Goal: Information Seeking & Learning: Learn about a topic

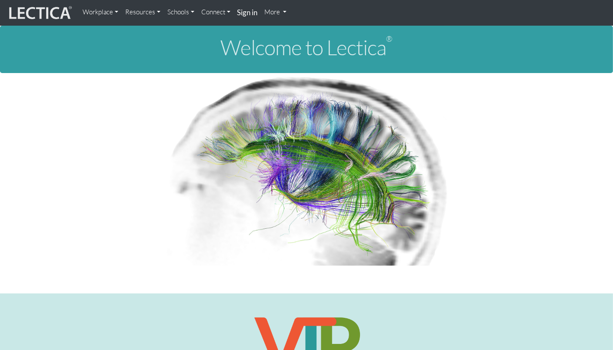
click at [146, 14] on link "Resources" at bounding box center [143, 11] width 42 height 17
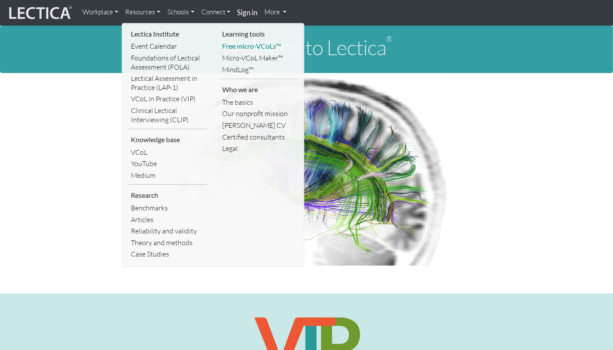
click at [233, 48] on link "Free micro-VCoLs™" at bounding box center [259, 46] width 78 height 12
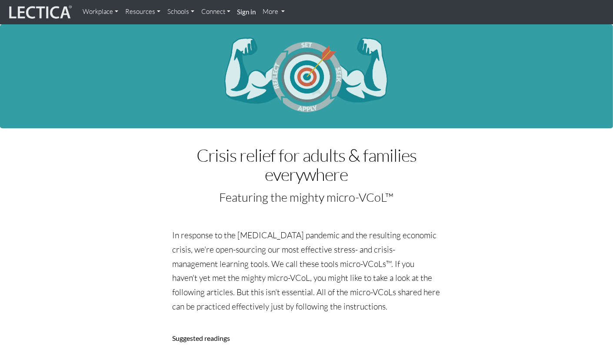
click at [137, 10] on link "Resources" at bounding box center [143, 11] width 42 height 17
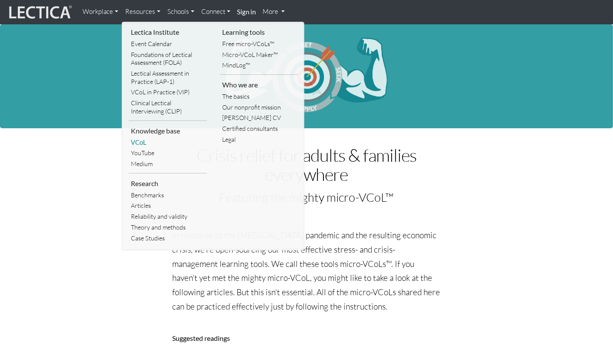
click at [143, 143] on link "VCoL" at bounding box center [168, 142] width 78 height 11
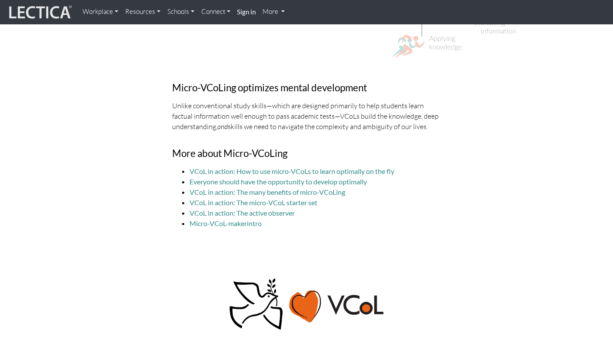
scroll to position [2454, 0]
click at [113, 8] on link "Workplace" at bounding box center [100, 11] width 43 height 17
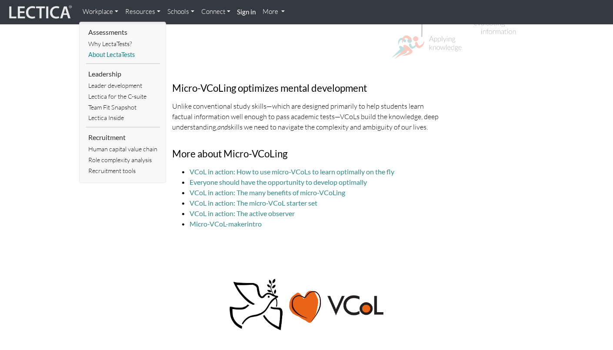
click at [115, 53] on link "About LectaTests" at bounding box center [123, 55] width 74 height 11
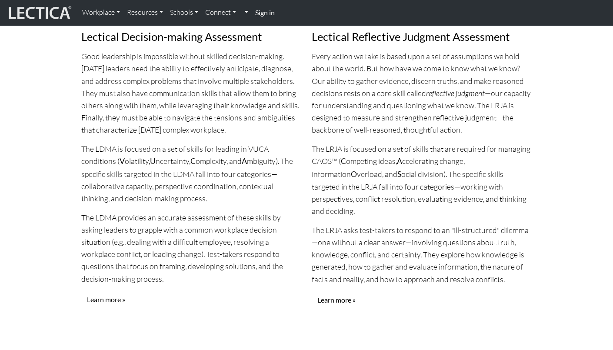
scroll to position [833, 0]
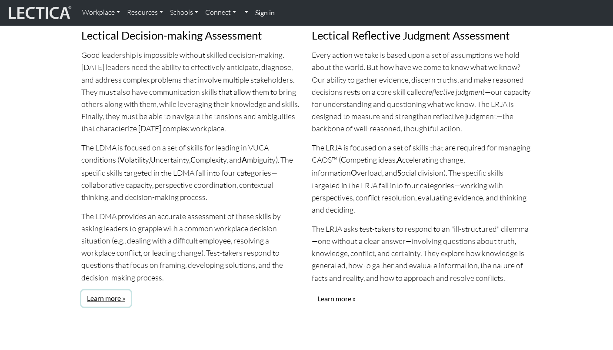
click at [116, 290] on link "Learn more »" at bounding box center [106, 298] width 50 height 17
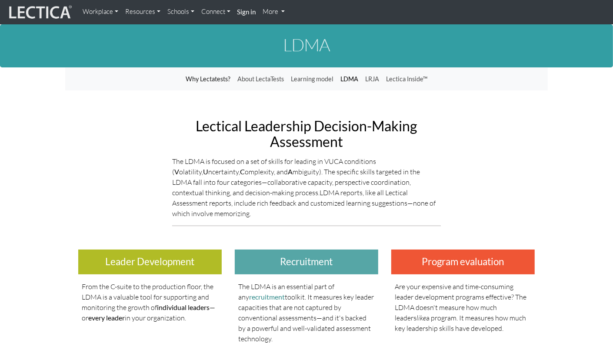
click at [356, 78] on link "LDMA" at bounding box center [349, 79] width 25 height 17
click at [103, 11] on link "Workplace" at bounding box center [100, 11] width 43 height 17
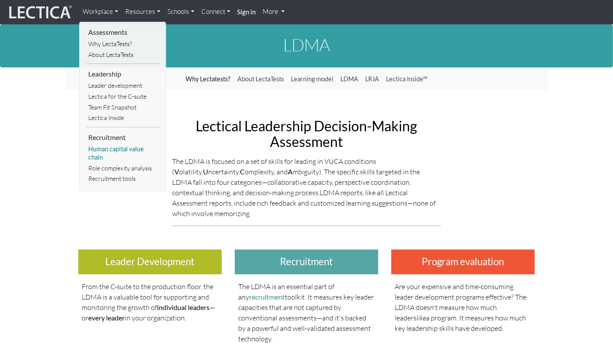
click at [142, 147] on link "Human capital value chain" at bounding box center [123, 153] width 74 height 19
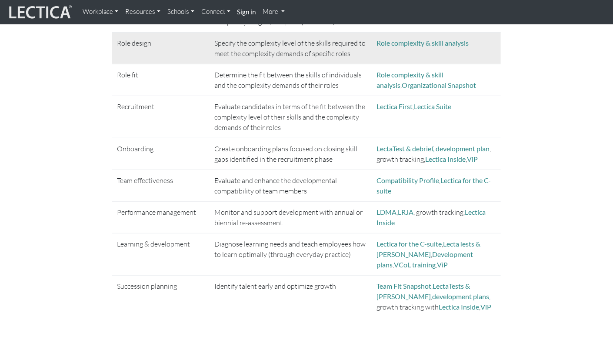
scroll to position [364, 0]
